Goal: Task Accomplishment & Management: Use online tool/utility

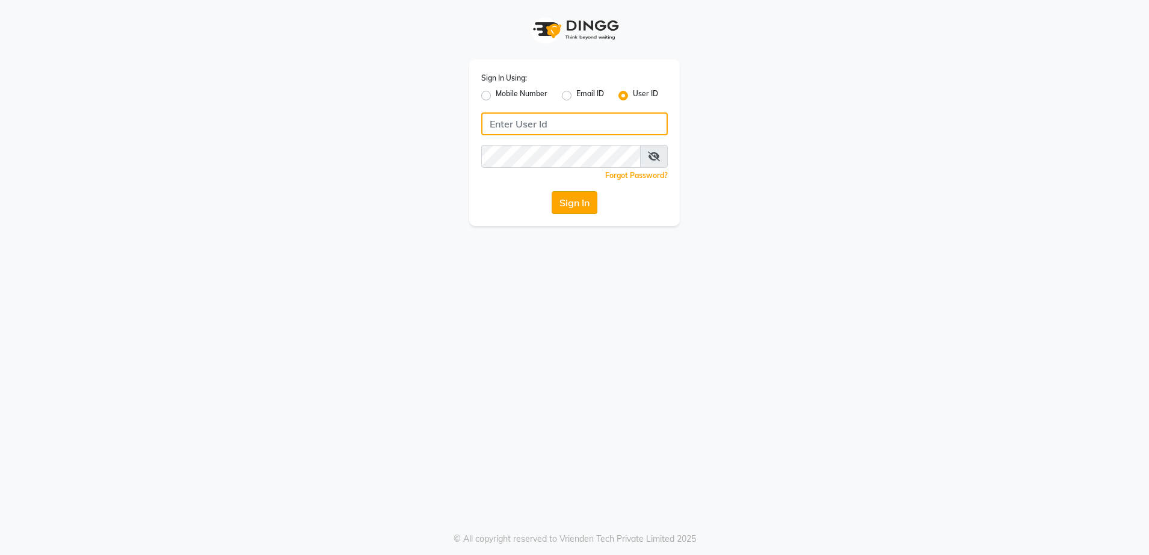
type input "rewindlooks"
click at [562, 198] on button "Sign In" at bounding box center [575, 202] width 46 height 23
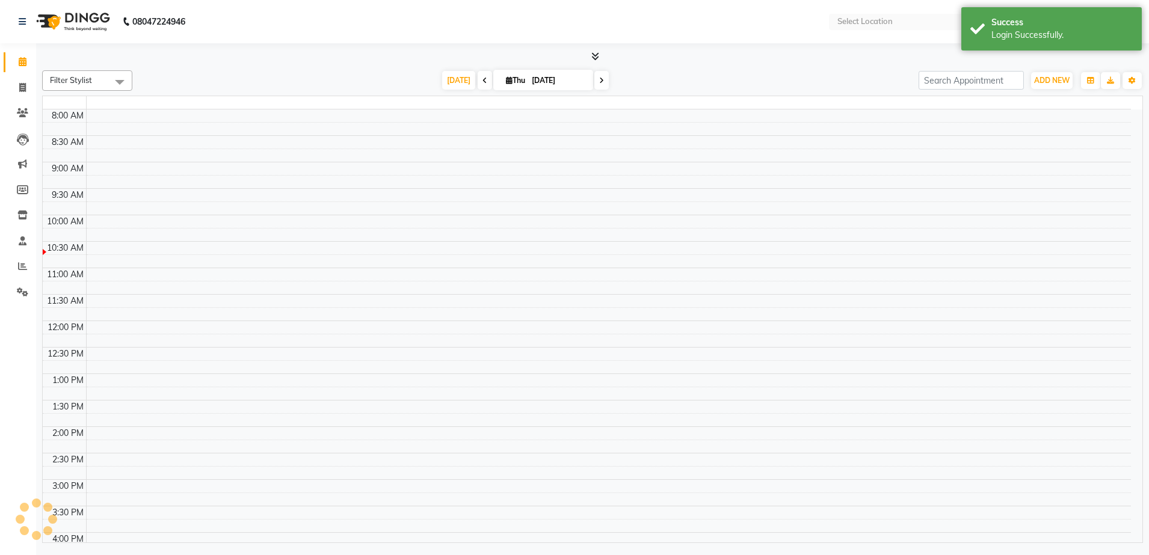
select select "en"
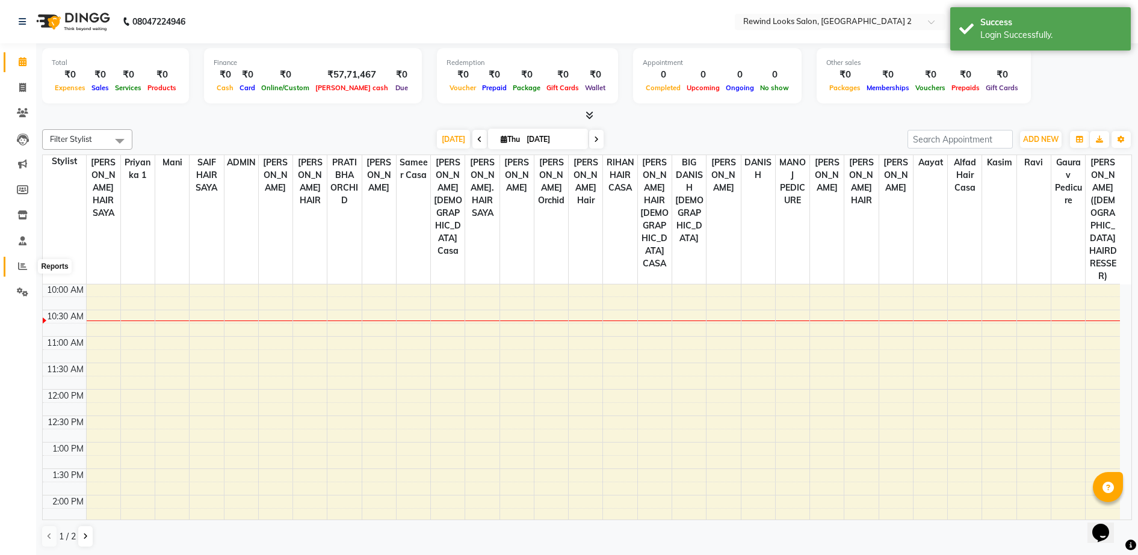
click at [22, 266] on icon at bounding box center [22, 266] width 9 height 9
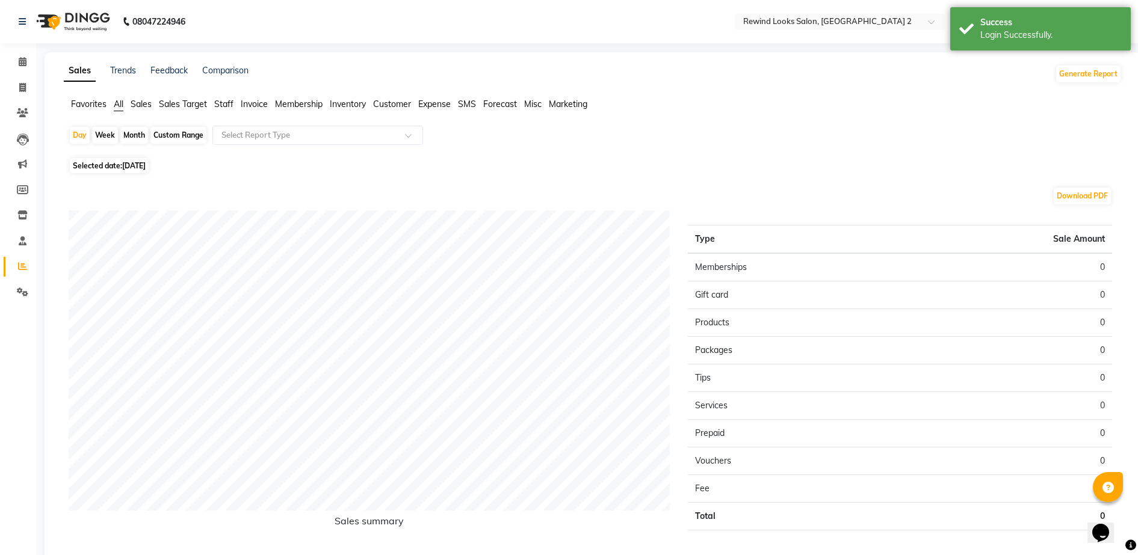
click at [224, 100] on span "Staff" at bounding box center [223, 104] width 19 height 11
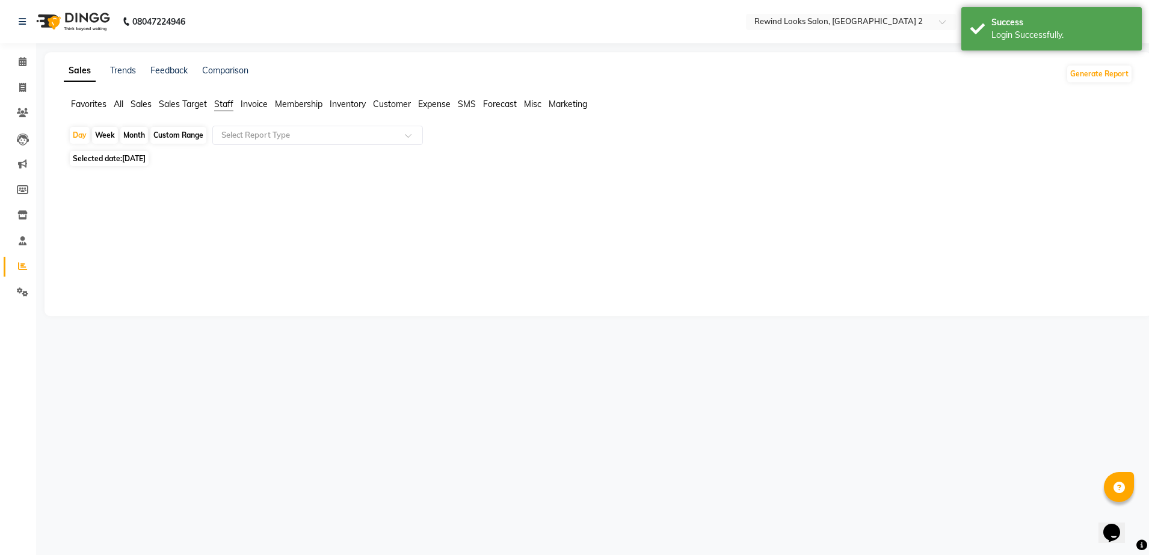
click at [138, 132] on div "Month" at bounding box center [134, 135] width 28 height 17
select select "9"
select select "2025"
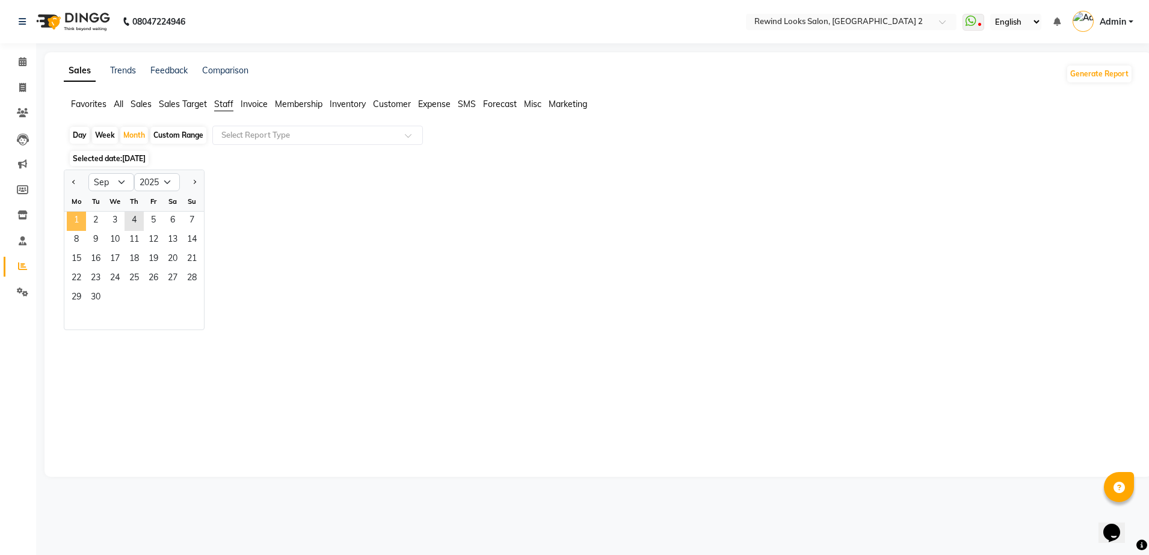
click at [79, 214] on span "1" at bounding box center [76, 221] width 19 height 19
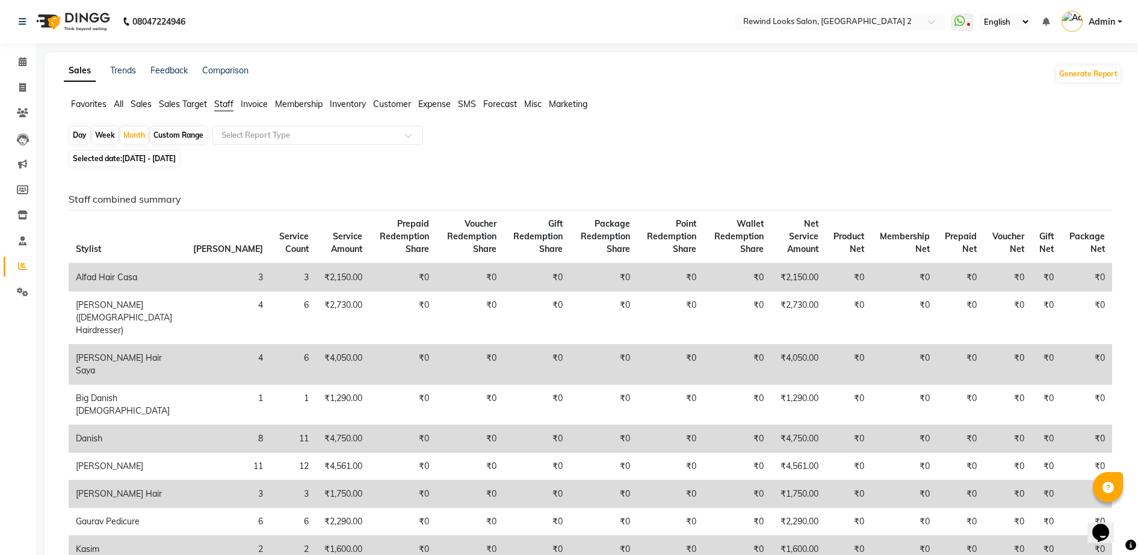
click at [76, 134] on div "Day" at bounding box center [80, 135] width 20 height 17
select select "9"
select select "2025"
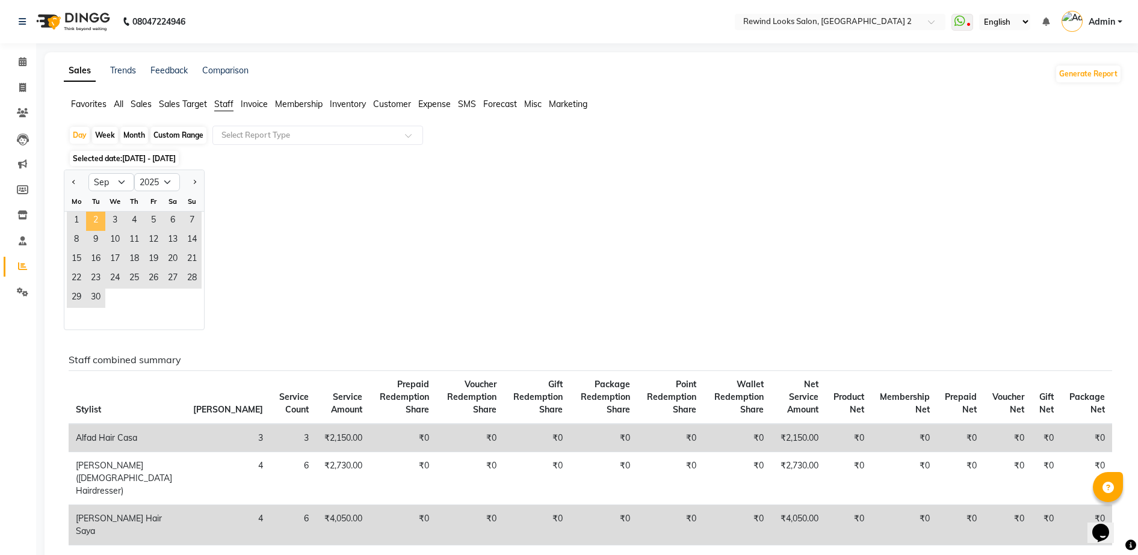
click at [99, 220] on span "2" at bounding box center [95, 221] width 19 height 19
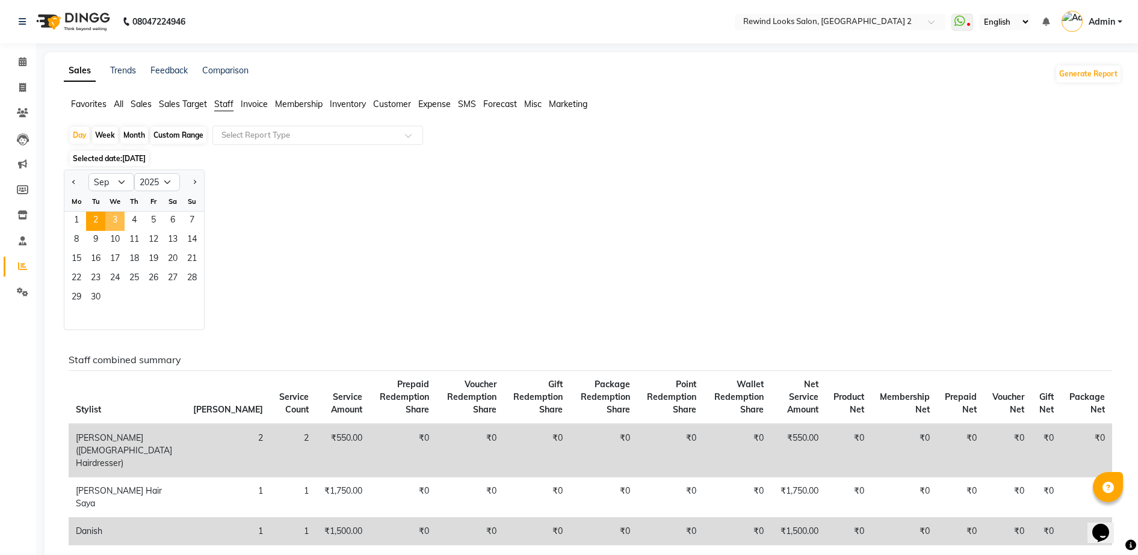
click at [111, 226] on span "3" at bounding box center [114, 221] width 19 height 19
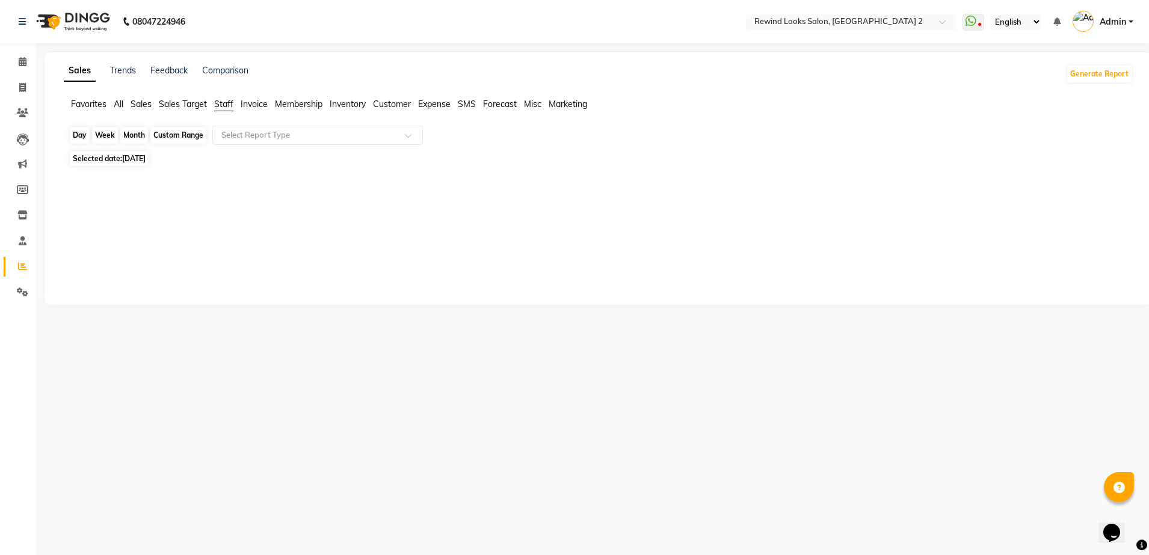
click at [75, 137] on div "Day" at bounding box center [80, 135] width 20 height 17
select select "9"
select select "2025"
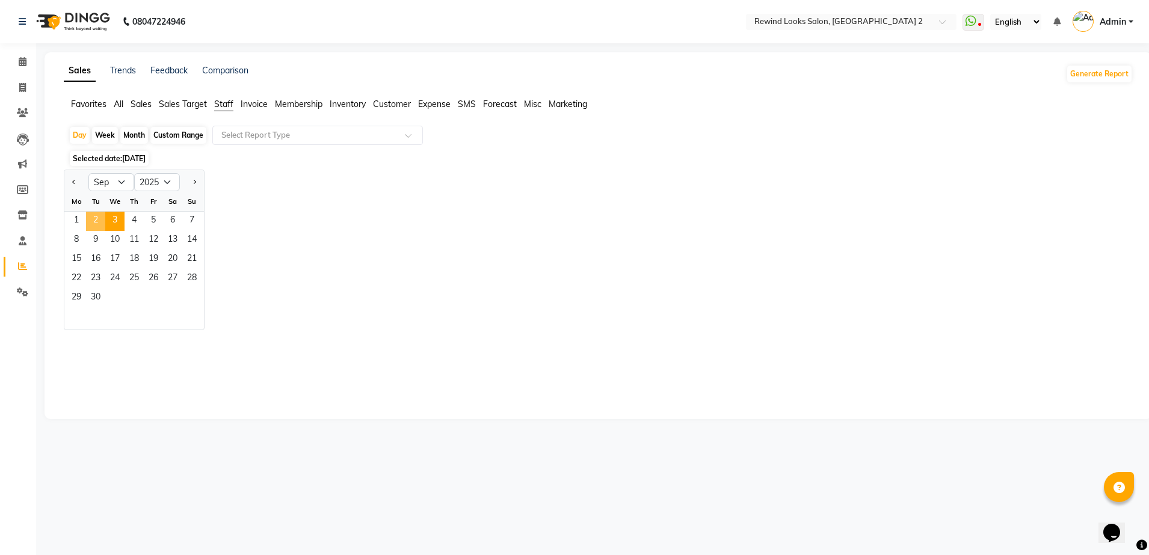
click at [99, 215] on span "2" at bounding box center [95, 221] width 19 height 19
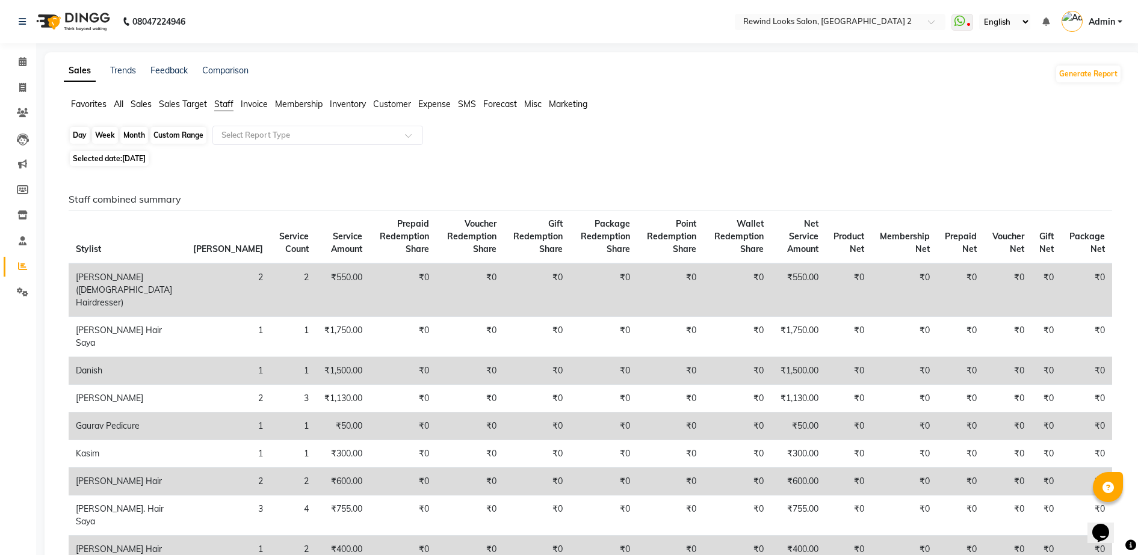
click at [76, 135] on div "Day" at bounding box center [80, 135] width 20 height 17
select select "9"
select select "2025"
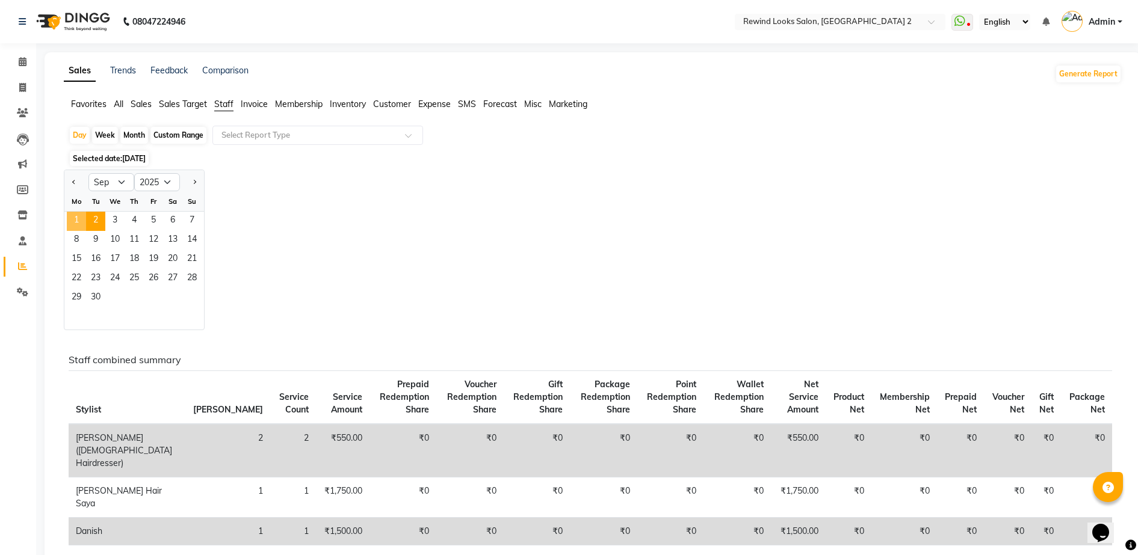
click at [78, 223] on span "1" at bounding box center [76, 221] width 19 height 19
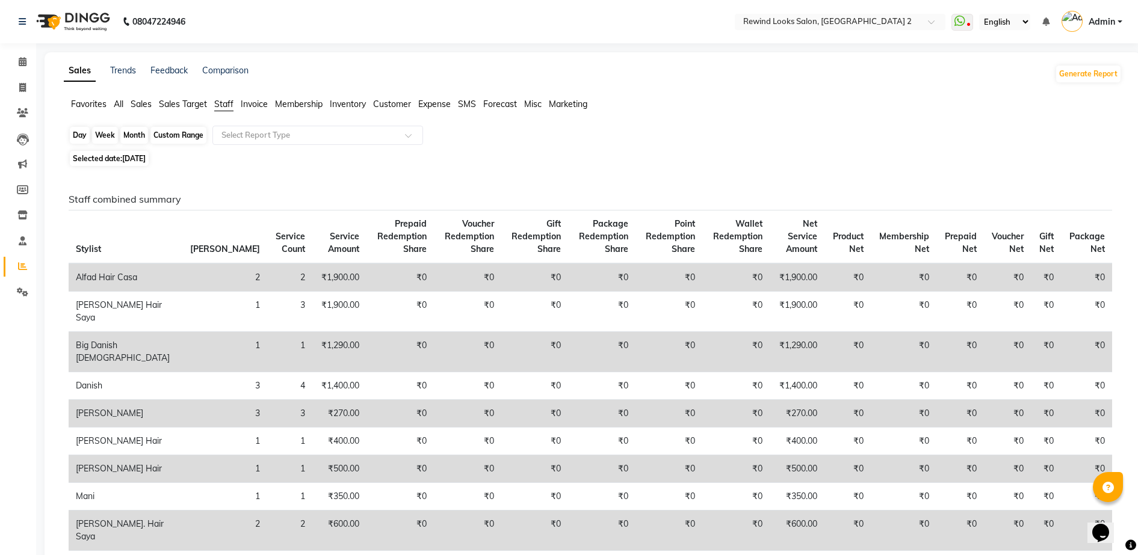
click at [84, 134] on div "Day" at bounding box center [80, 135] width 20 height 17
select select "9"
select select "2025"
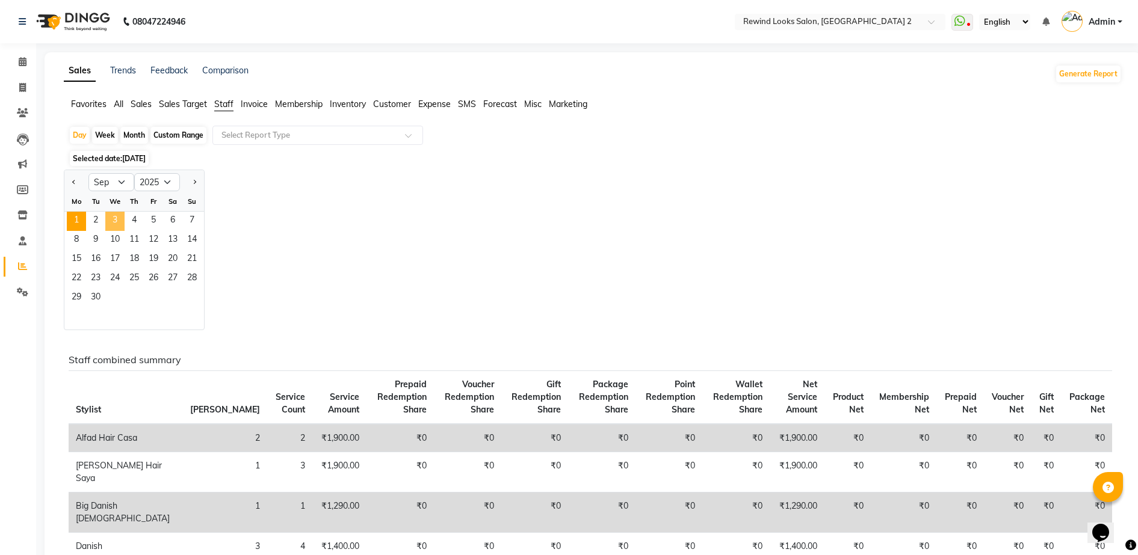
click at [116, 221] on span "3" at bounding box center [114, 221] width 19 height 19
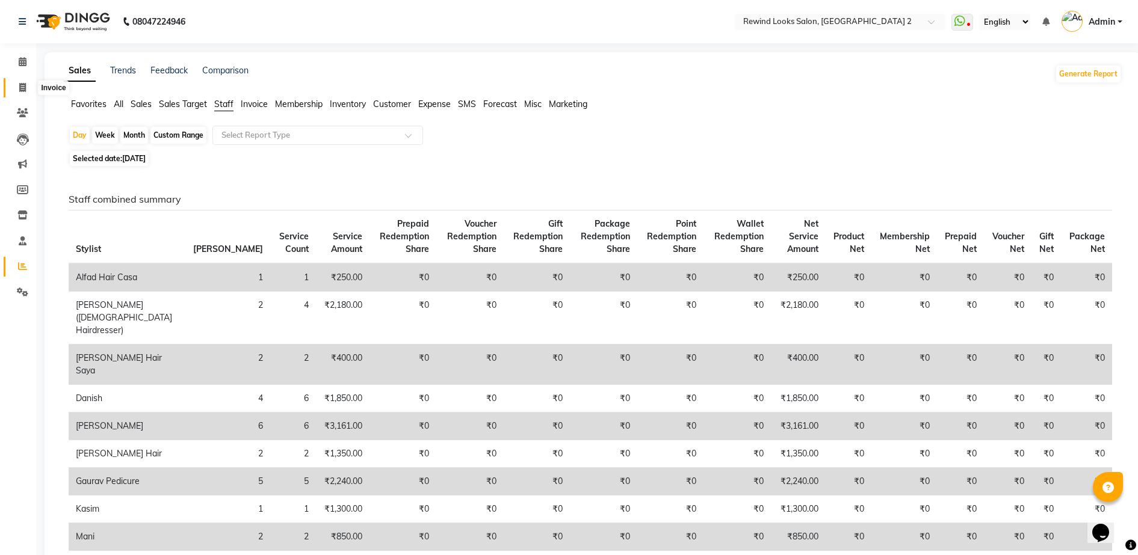
click at [23, 91] on icon at bounding box center [22, 87] width 7 height 9
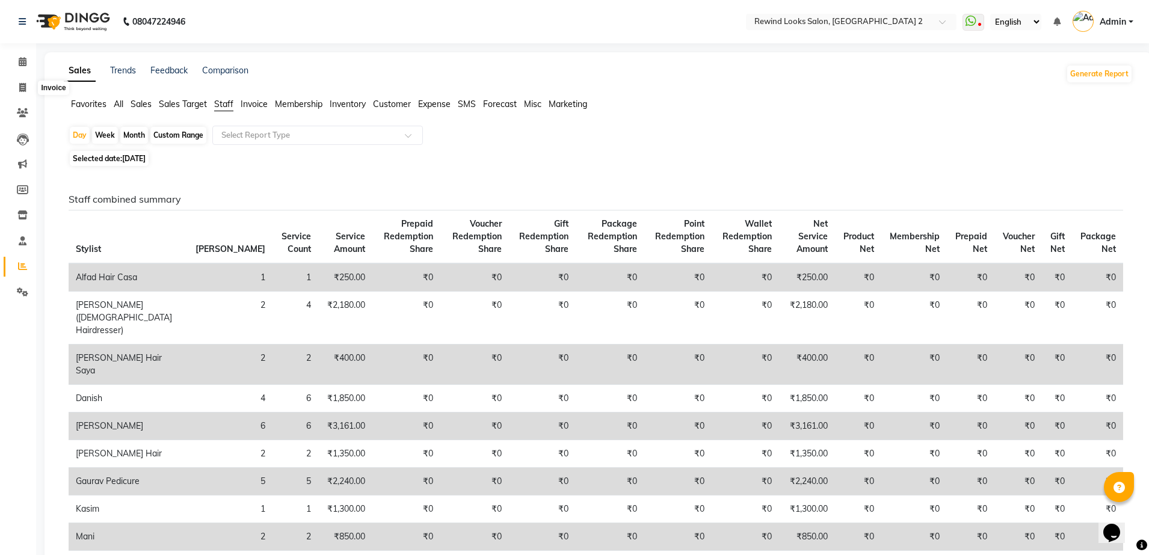
select select "service"
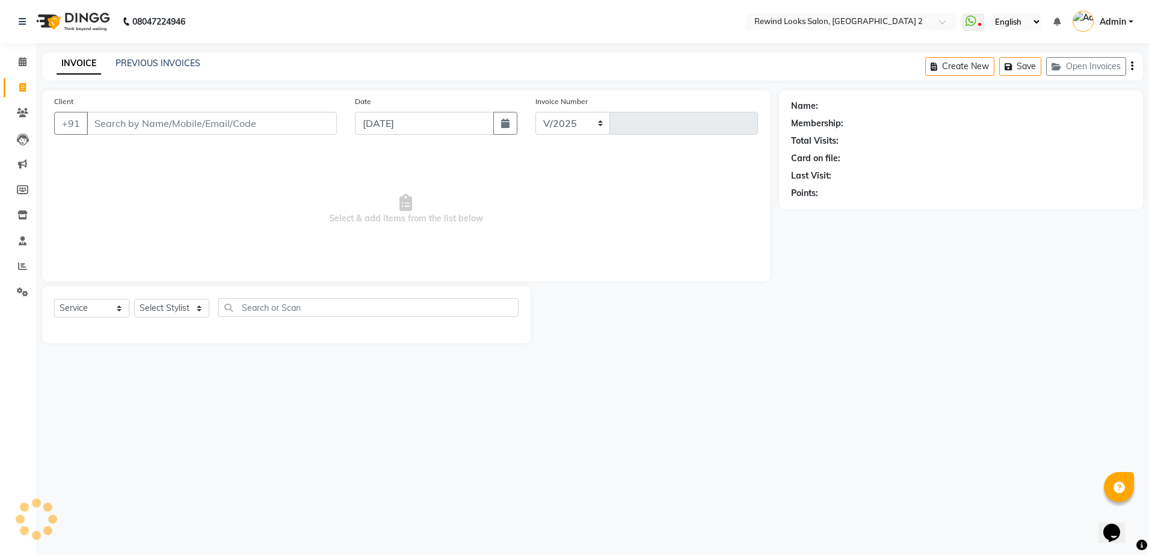
select select "4640"
type input "9321"
select select "27076"
